Goal: Task Accomplishment & Management: Complete application form

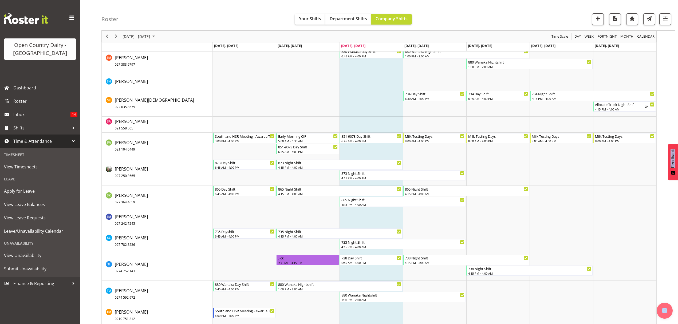
scroll to position [3060, 0]
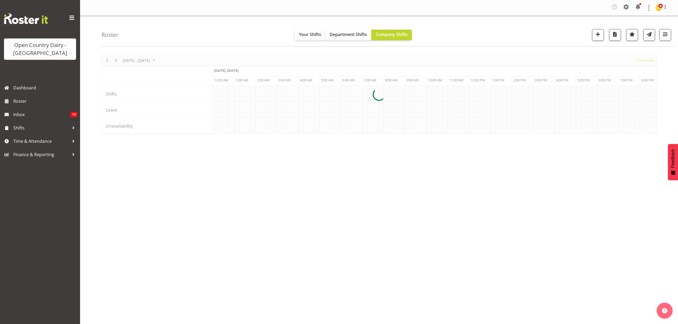
scroll to position [0, 1217]
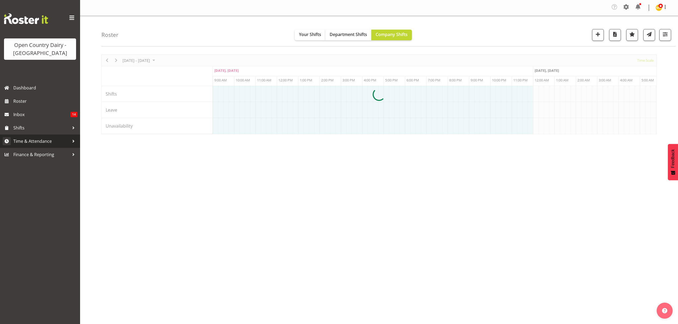
click at [52, 138] on span "Time & Attendance" at bounding box center [41, 141] width 56 height 8
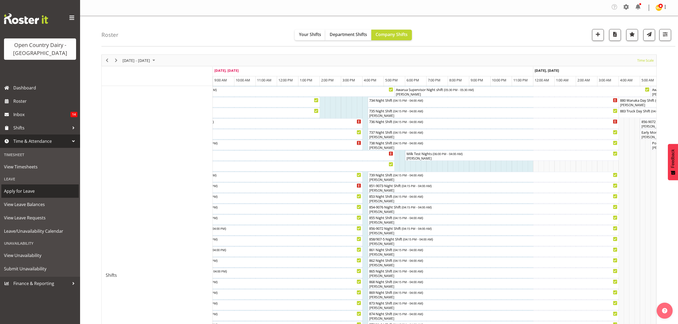
click at [36, 191] on span "Apply for Leave" at bounding box center [40, 191] width 72 height 8
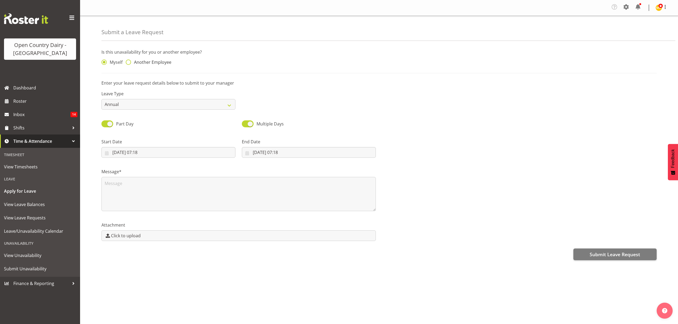
click at [142, 65] on span "Another Employee" at bounding box center [151, 62] width 40 height 5
click at [129, 64] on input "Another Employee" at bounding box center [127, 62] width 3 height 3
radio input "true"
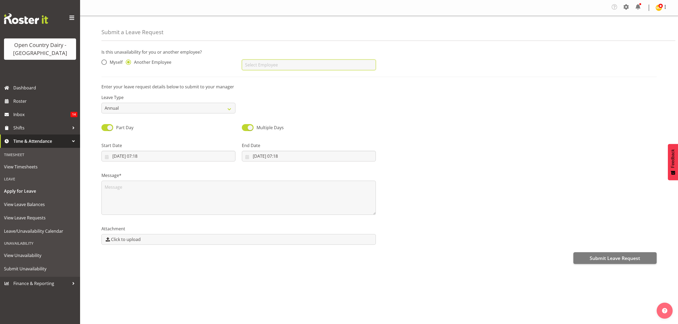
click at [278, 65] on input "text" at bounding box center [309, 65] width 134 height 11
click at [303, 81] on link "[PERSON_NAME]" at bounding box center [309, 78] width 134 height 10
type input "[PERSON_NAME]"
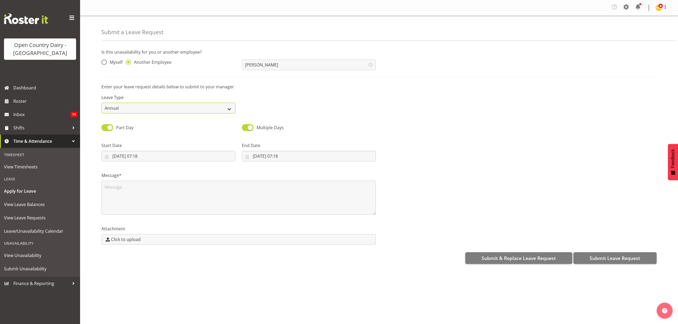
click at [220, 107] on select "Annual Sick Leave Without Pay Bereavement Domestic Violence Parental Jury Servi…" at bounding box center [168, 108] width 134 height 11
select select "Sick"
click at [101, 103] on select "Annual Sick Leave Without Pay Bereavement Domestic Violence Parental Jury Servi…" at bounding box center [168, 108] width 134 height 11
click at [187, 155] on input "10/09/2025, 07:18" at bounding box center [168, 156] width 134 height 11
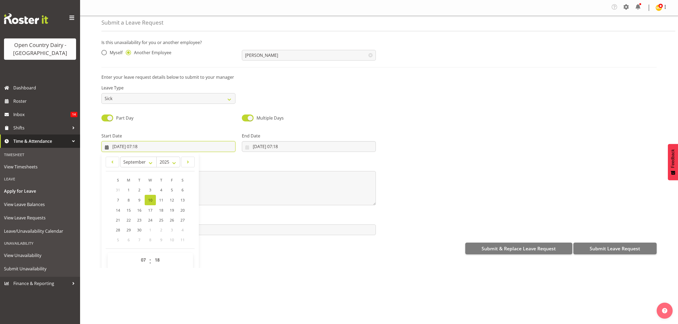
scroll to position [15, 0]
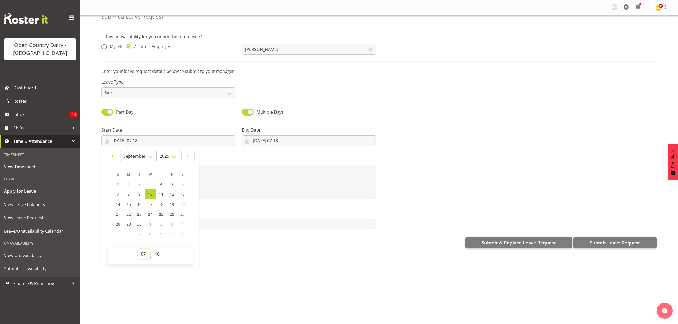
click at [140, 254] on select "00 01 02 03 04 05 06 07 08 09 10 11 12 13 14 15 16 17 18 19 20 21 22 23" at bounding box center [144, 254] width 12 height 11
select select "6"
click at [138, 250] on select "00 01 02 03 04 05 06 07 08 09 10 11 12 13 14 15 16 17 18 19 20 21 22 23" at bounding box center [144, 254] width 12 height 11
type input "10/09/2025, 06:18"
click at [140, 133] on label "Start Date" at bounding box center [168, 130] width 134 height 6
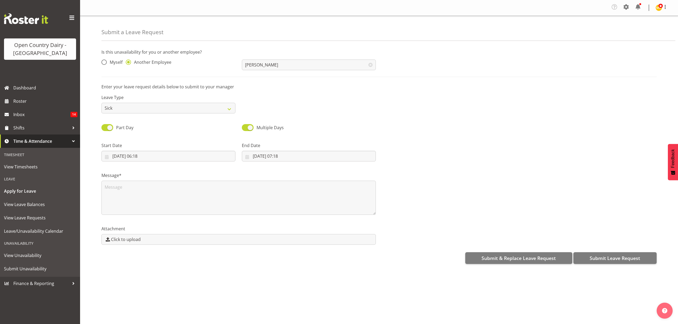
scroll to position [0, 0]
click at [146, 156] on input "10/09/2025, 06:18" at bounding box center [168, 156] width 134 height 11
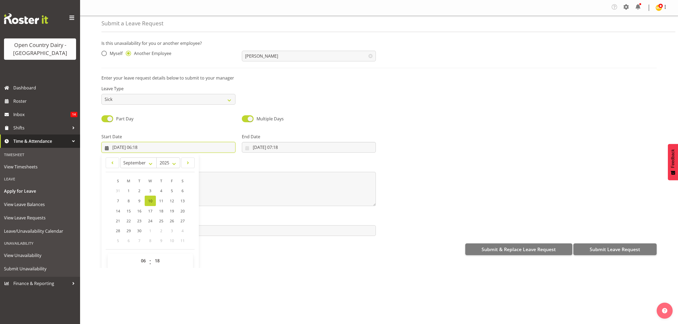
scroll to position [15, 0]
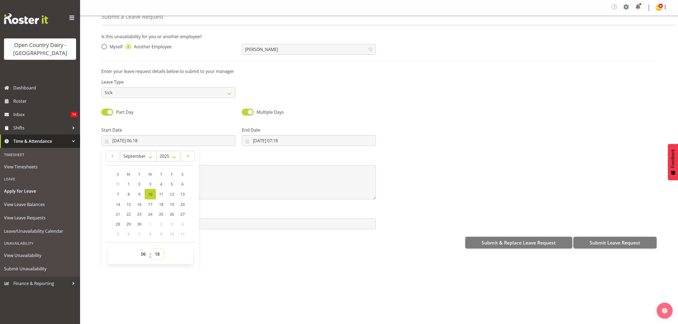
click at [156, 255] on select "00 01 02 03 04 05 06 07 08 09 10 11 12 13 14 15 16 17 18 19 20 21 22 23 24 25 2…" at bounding box center [158, 254] width 12 height 11
select select "45"
click at [152, 250] on select "00 01 02 03 04 05 06 07 08 09 10 11 12 13 14 15 16 17 18 19 20 21 22 23 24 25 2…" at bounding box center [158, 254] width 12 height 11
type input "10/09/2025, 06:45"
click at [222, 159] on label "Message*" at bounding box center [238, 160] width 274 height 6
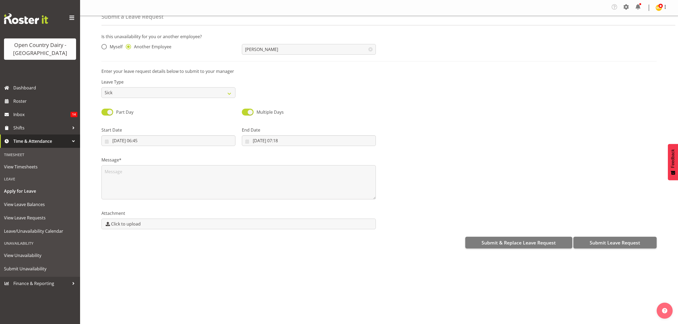
scroll to position [0, 0]
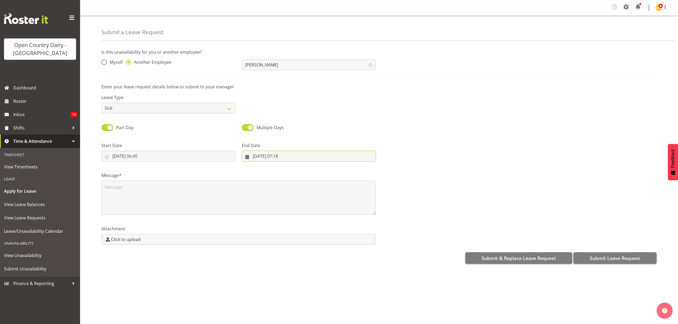
click at [278, 160] on input "10/09/2025, 07:18" at bounding box center [309, 156] width 134 height 11
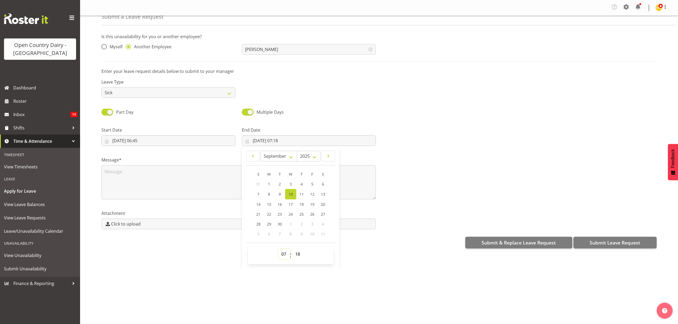
click at [285, 253] on select "00 01 02 03 04 05 06 07 08 09 10 11 12 13 14 15 16 17 18 19 20 21 22 23" at bounding box center [284, 254] width 12 height 11
select select "16"
click at [278, 250] on select "00 01 02 03 04 05 06 07 08 09 10 11 12 13 14 15 16 17 18 19 20 21 22 23" at bounding box center [284, 254] width 12 height 11
type input "10/09/2025, 16:18"
click at [294, 257] on select "00 01 02 03 04 05 06 07 08 09 10 11 12 13 14 15 16 17 18 19 20 21 22 23 24 25 2…" at bounding box center [298, 254] width 12 height 11
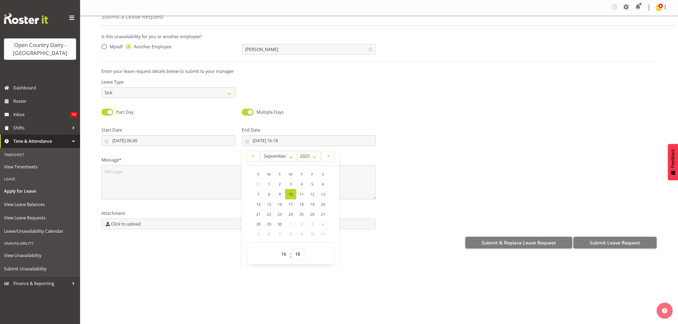
click at [295, 257] on select "00 01 02 03 04 05 06 07 08 09 10 11 12 13 14 15 16 17 18 19 20 21 22 23 24 25 2…" at bounding box center [298, 254] width 12 height 11
select select "0"
click at [292, 250] on select "00 01 02 03 04 05 06 07 08 09 10 11 12 13 14 15 16 17 18 19 20 21 22 23 24 25 2…" at bounding box center [298, 254] width 12 height 11
type input "10/09/2025, 16:00"
click at [338, 123] on div "End Date 10/09/2025, 16:00 January February March April May June July August Se…" at bounding box center [309, 134] width 140 height 30
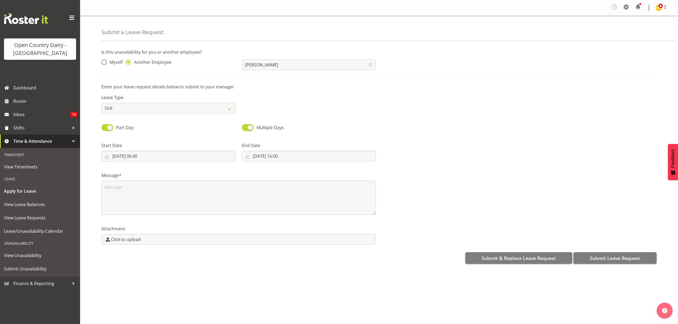
scroll to position [0, 0]
click at [215, 188] on textarea at bounding box center [238, 198] width 274 height 34
type textarea "justin called in sick not feeling well sore throat"
click at [612, 259] on span "Submit Leave Request" at bounding box center [614, 258] width 50 height 7
